Goal: Task Accomplishment & Management: Manage account settings

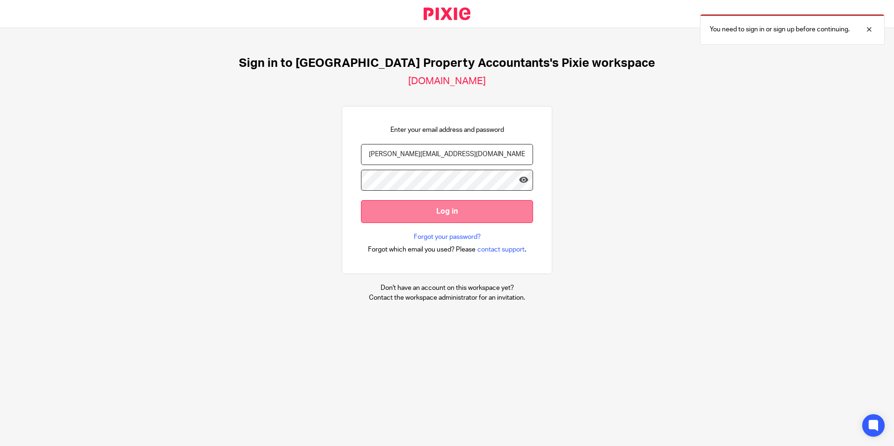
click at [418, 211] on input "Log in" at bounding box center [447, 211] width 172 height 23
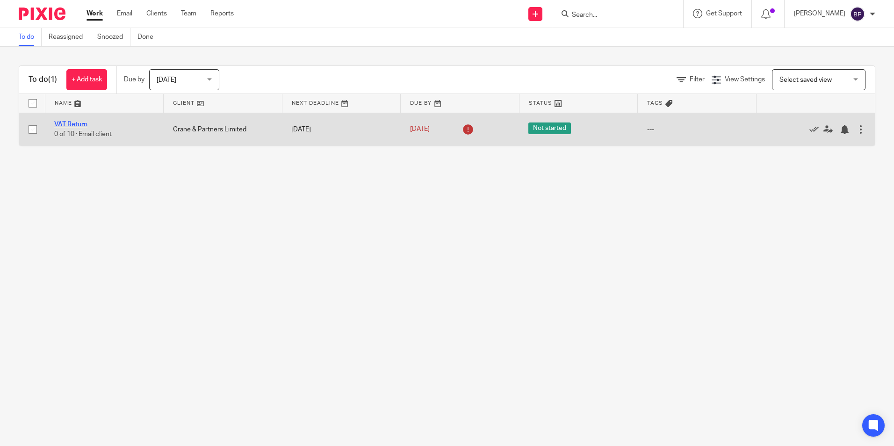
click at [57, 123] on link "VAT Return" at bounding box center [70, 124] width 33 height 7
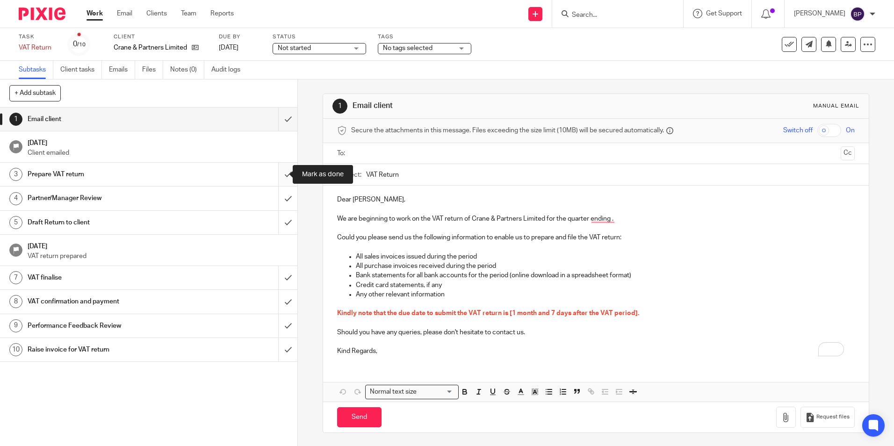
click at [282, 173] on input "submit" at bounding box center [148, 174] width 297 height 23
click at [279, 196] on input "submit" at bounding box center [148, 198] width 297 height 23
click at [278, 226] on input "submit" at bounding box center [148, 222] width 297 height 23
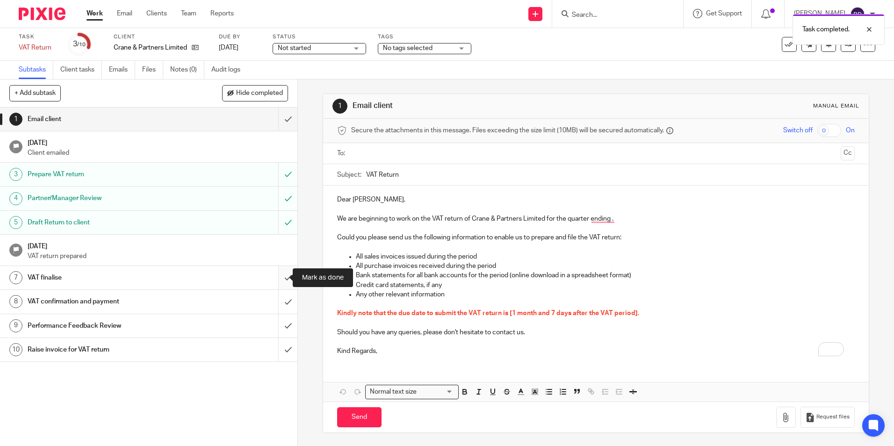
click at [277, 278] on input "submit" at bounding box center [148, 277] width 297 height 23
click at [279, 352] on input "submit" at bounding box center [148, 349] width 297 height 23
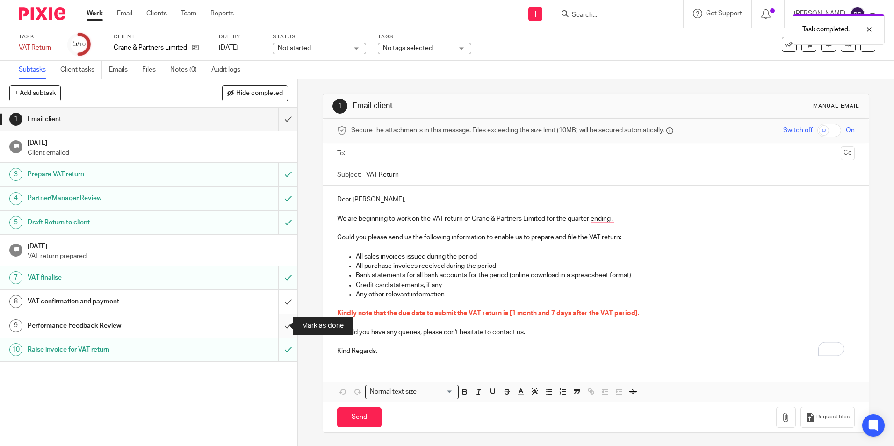
click at [281, 326] on input "submit" at bounding box center [148, 325] width 297 height 23
click at [656, 50] on div "Task VAT Return Save VAT Return 6 /10 Client Crane & Partners Limited Due by 5 …" at bounding box center [376, 44] width 714 height 22
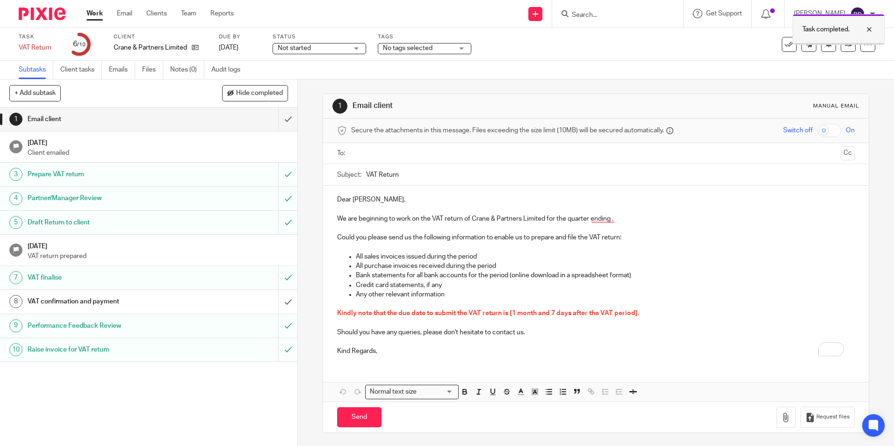
click at [866, 28] on div at bounding box center [862, 29] width 25 height 11
click at [863, 43] on icon at bounding box center [867, 44] width 9 height 9
click at [724, 48] on div "Task VAT Return Save VAT Return 6 /10 Client Crane & Partners Limited Due by 5 …" at bounding box center [376, 44] width 714 height 22
click at [785, 46] on icon at bounding box center [789, 44] width 9 height 9
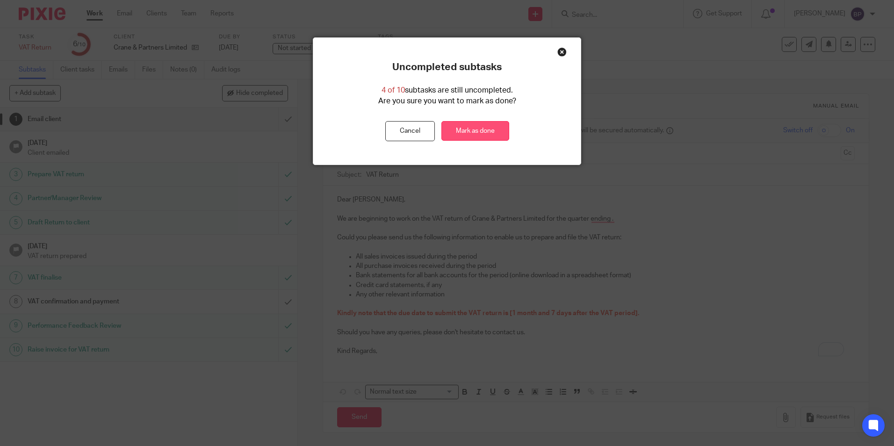
click at [463, 132] on link "Mark as done" at bounding box center [475, 131] width 68 height 20
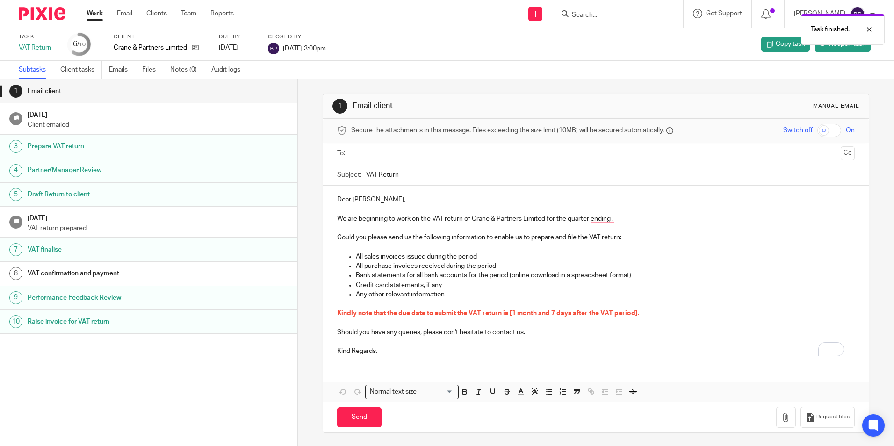
click at [90, 14] on link "Work" at bounding box center [94, 13] width 16 height 9
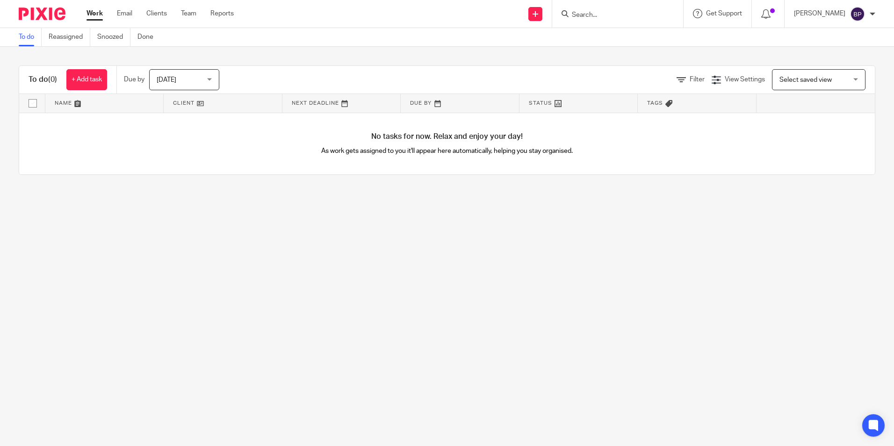
click at [624, 14] on input "Search" at bounding box center [613, 15] width 84 height 8
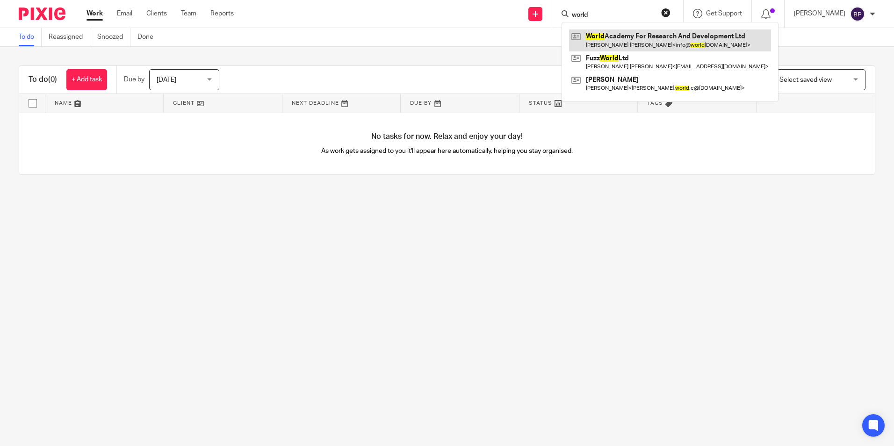
type input "world"
click at [625, 38] on link at bounding box center [670, 40] width 202 height 22
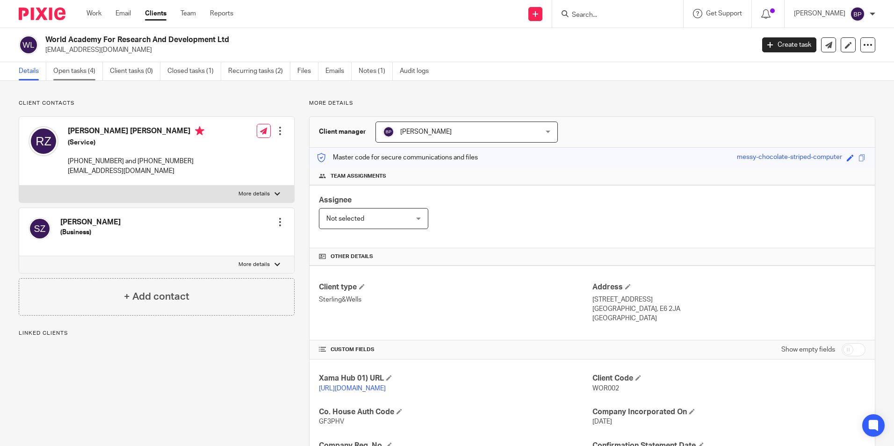
click at [73, 71] on link "Open tasks (4)" at bounding box center [78, 71] width 50 height 18
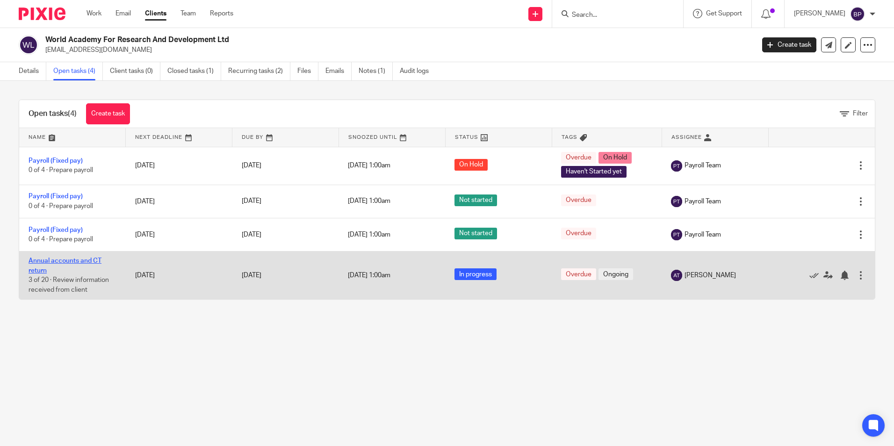
click at [59, 258] on link "Annual accounts and CT return" at bounding box center [65, 266] width 73 height 16
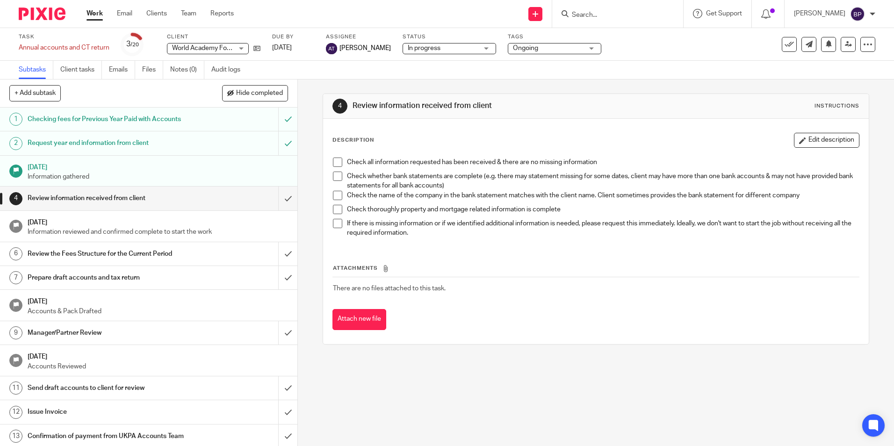
scroll to position [187, 0]
